Goal: Navigation & Orientation: Find specific page/section

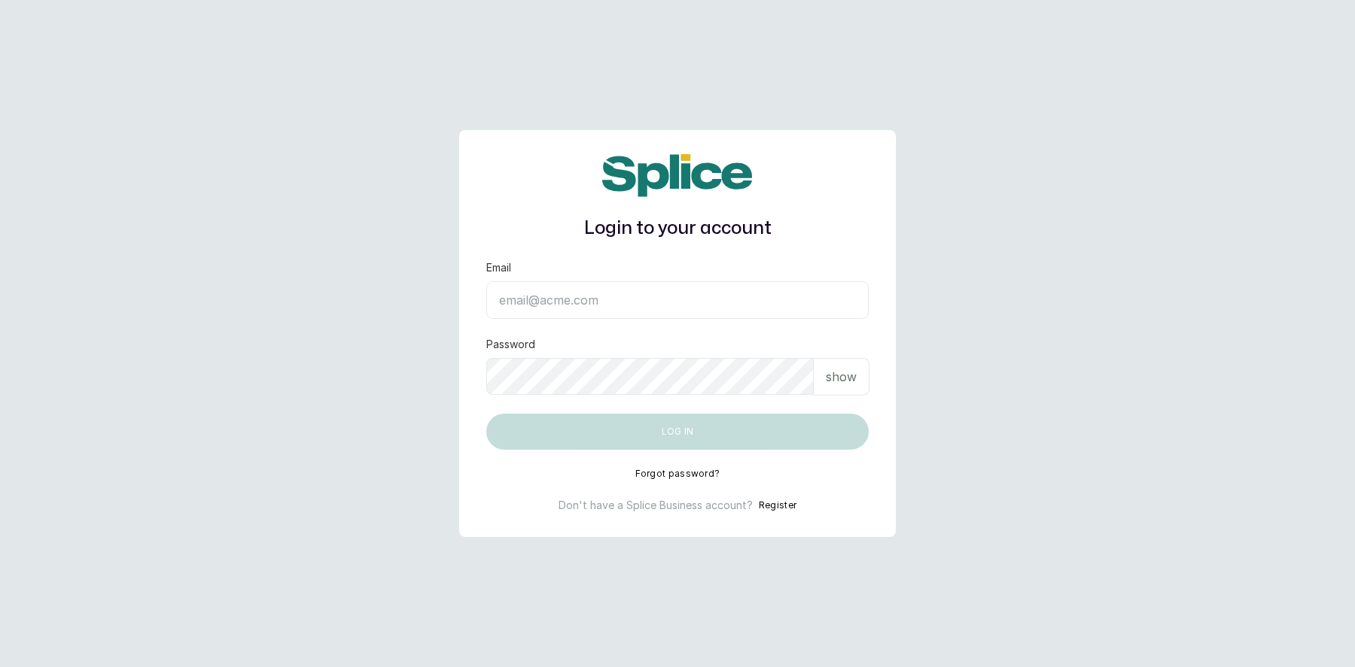
type input "[EMAIL_ADDRESS][DOMAIN_NAME]"
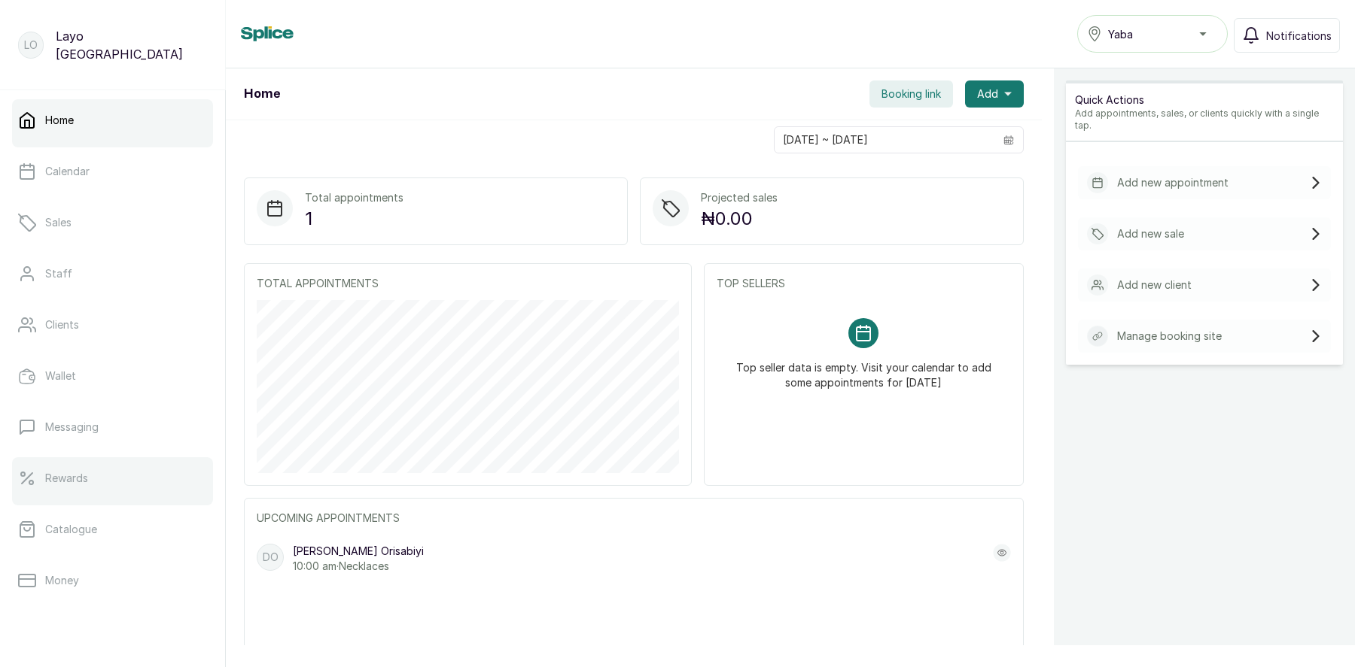
scroll to position [190, 0]
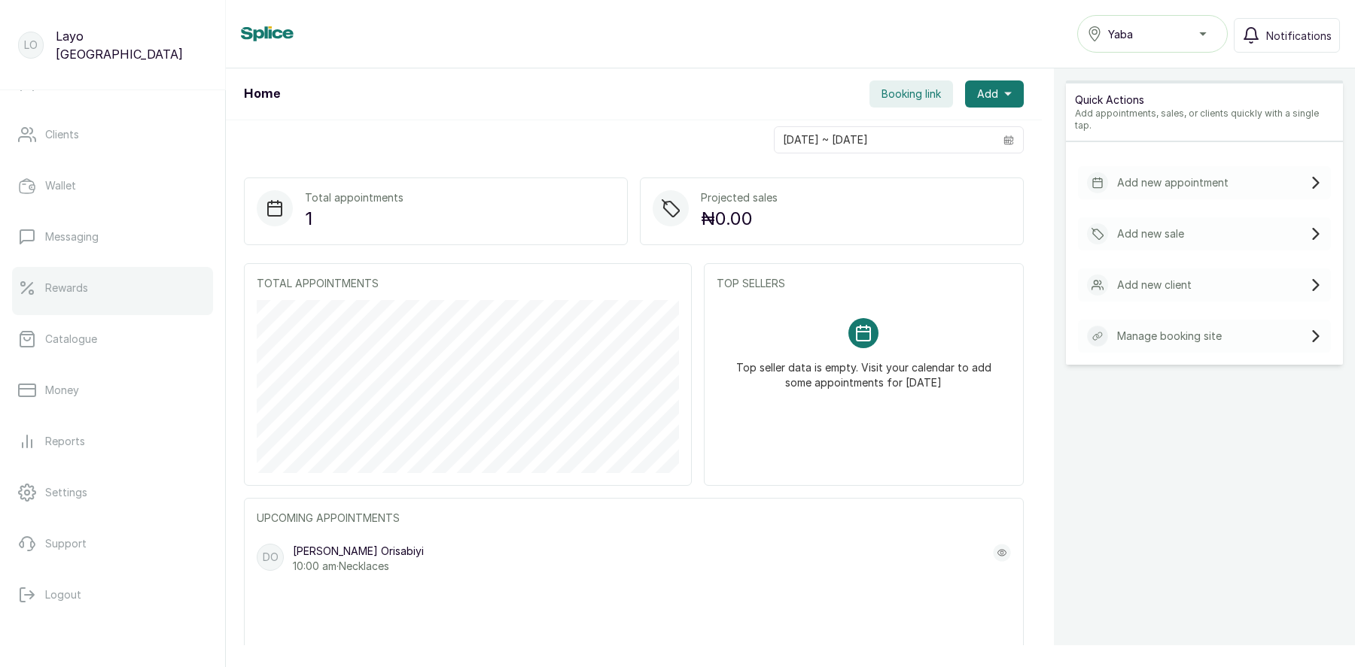
click at [68, 293] on p "Rewards" at bounding box center [66, 288] width 43 height 15
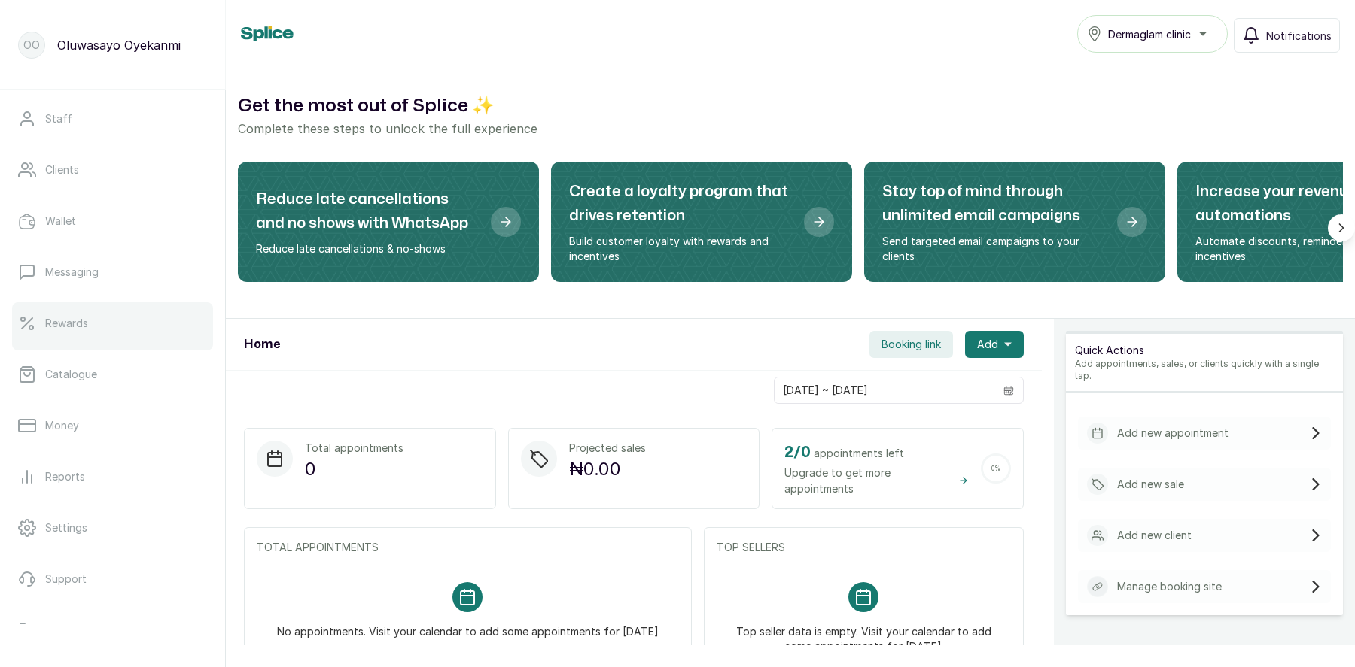
scroll to position [171, 0]
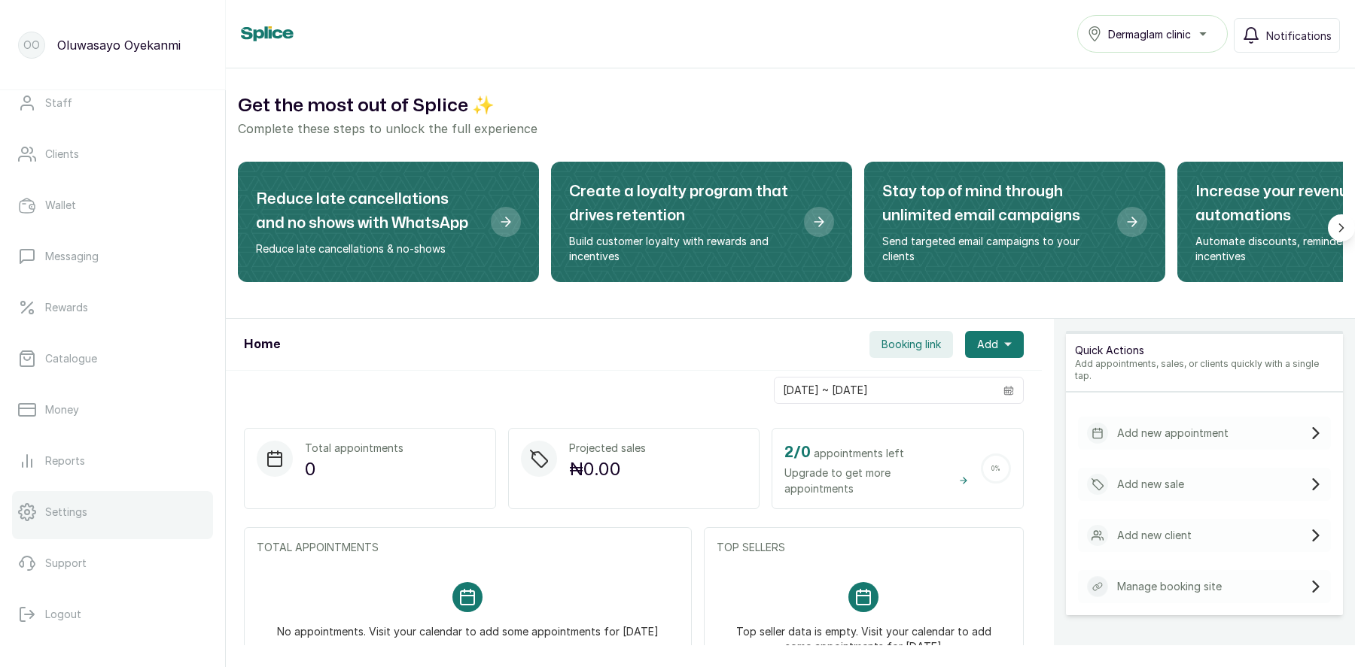
click at [84, 519] on p "Settings" at bounding box center [66, 512] width 42 height 15
